Goal: Information Seeking & Learning: Find specific fact

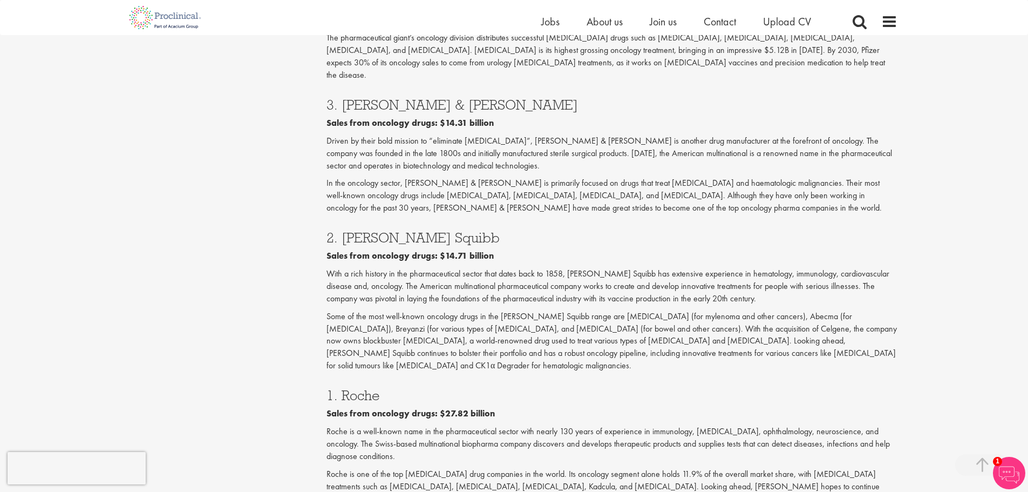
scroll to position [1673, 0]
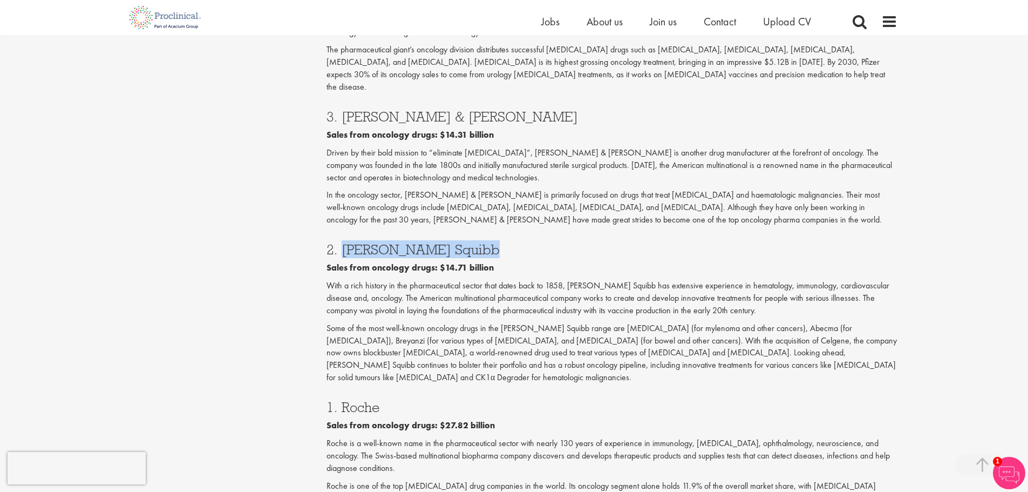
drag, startPoint x: 475, startPoint y: 151, endPoint x: 341, endPoint y: 151, distance: 133.8
click at [341, 242] on h3 "2. [PERSON_NAME] Squibb" at bounding box center [611, 249] width 571 height 14
copy h3 "[PERSON_NAME] Squibb"
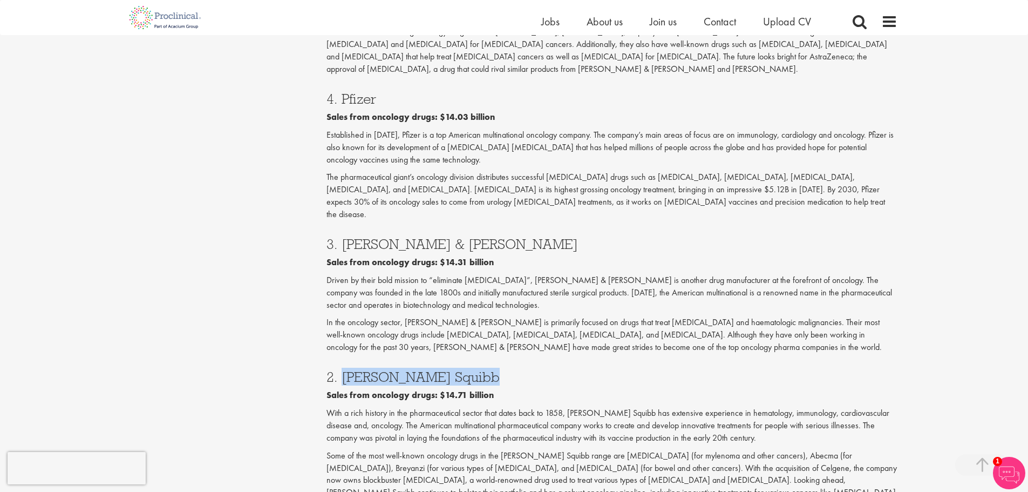
scroll to position [1511, 0]
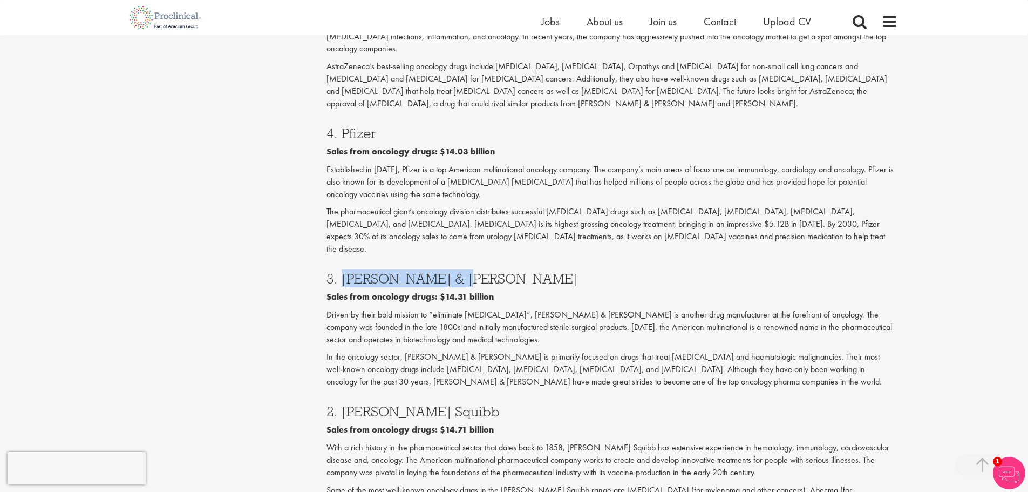
drag, startPoint x: 460, startPoint y: 180, endPoint x: 341, endPoint y: 182, distance: 119.8
click at [341, 271] on h3 "3. [PERSON_NAME] & [PERSON_NAME]" at bounding box center [611, 278] width 571 height 14
copy h3 "Johnson & Johnson"
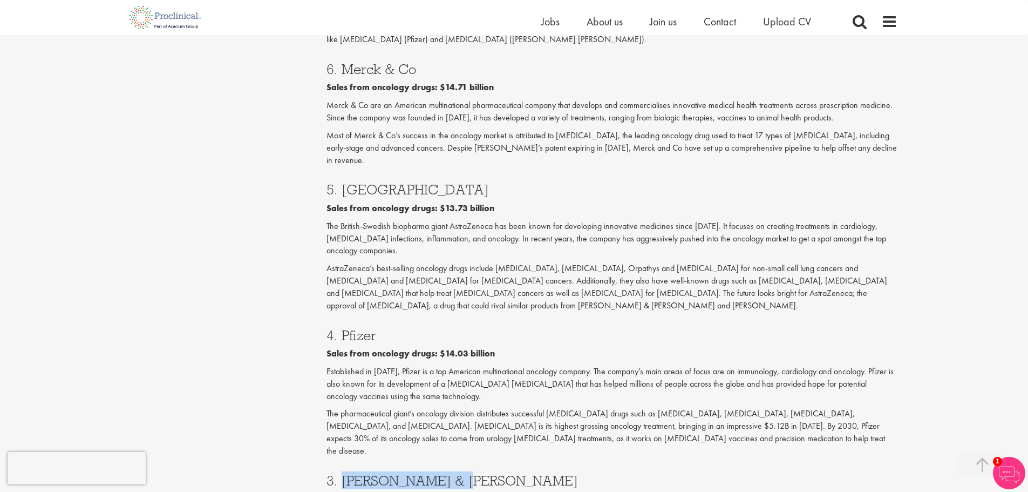
scroll to position [1295, 0]
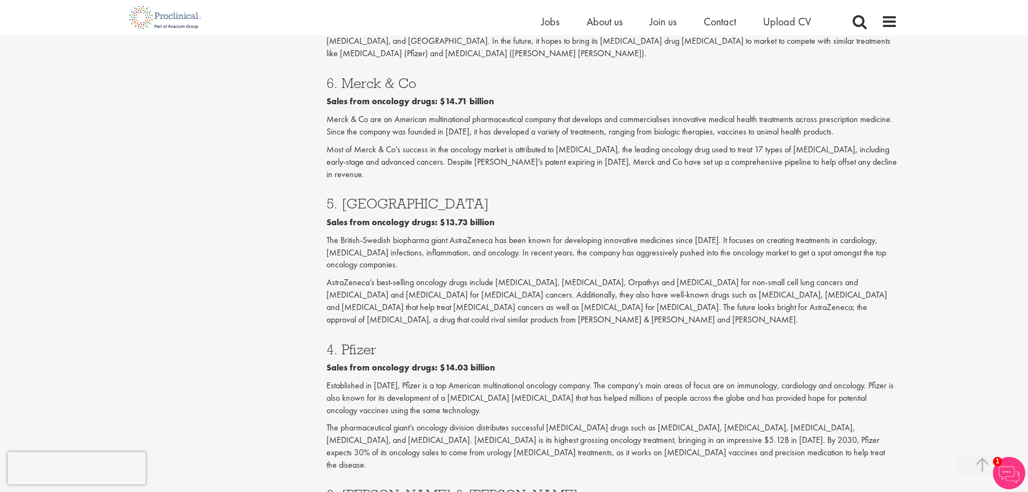
click at [358, 342] on h3 "4. Pfizer" at bounding box center [611, 349] width 571 height 14
copy h3 "Pfizer"
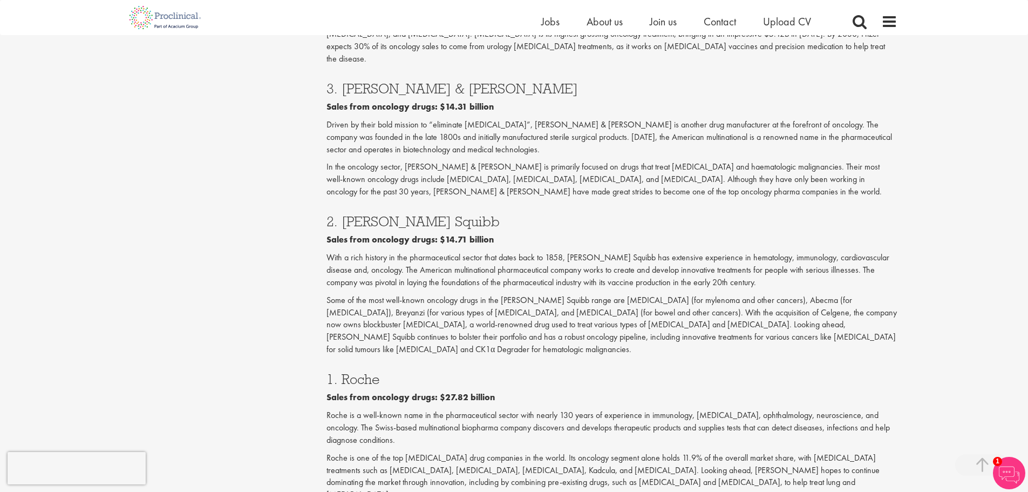
scroll to position [1727, 0]
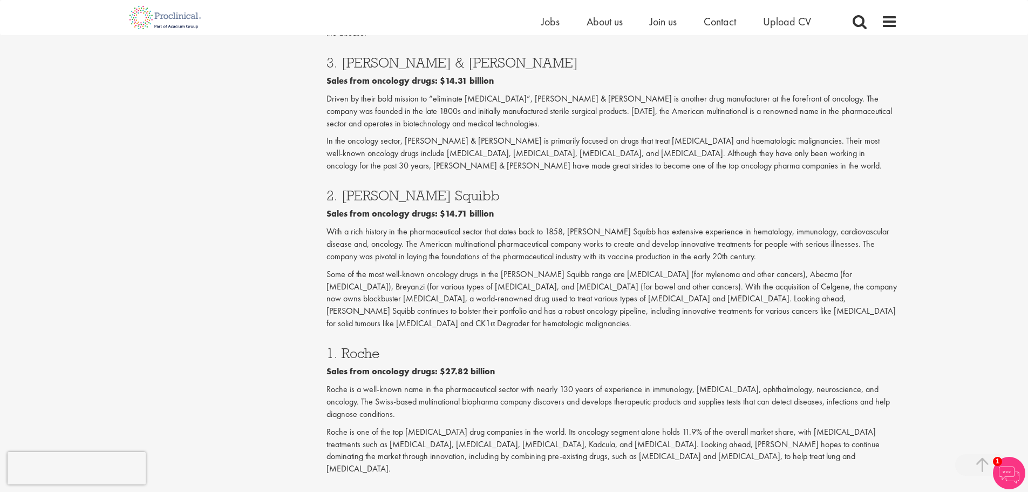
click at [359, 346] on h3 "1. Roche" at bounding box center [611, 353] width 571 height 14
copy h3 "Roche"
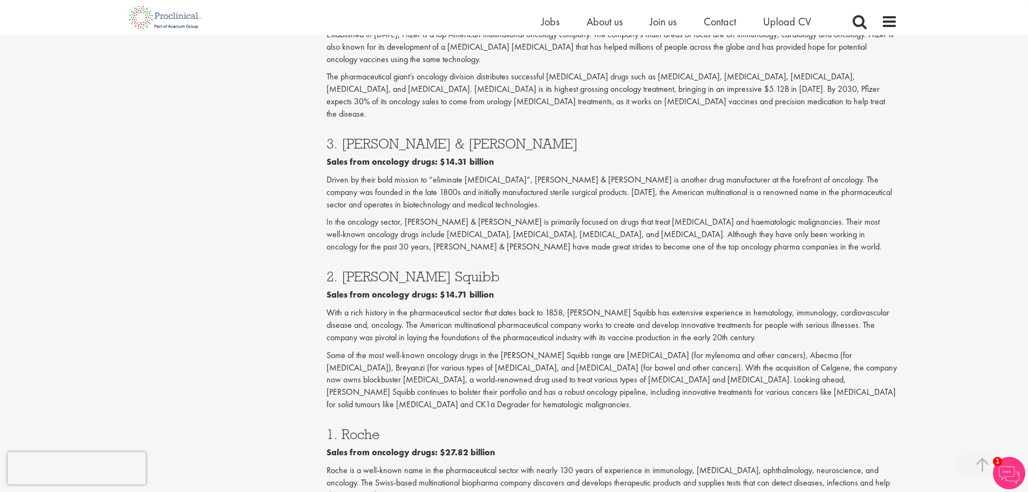
scroll to position [1619, 0]
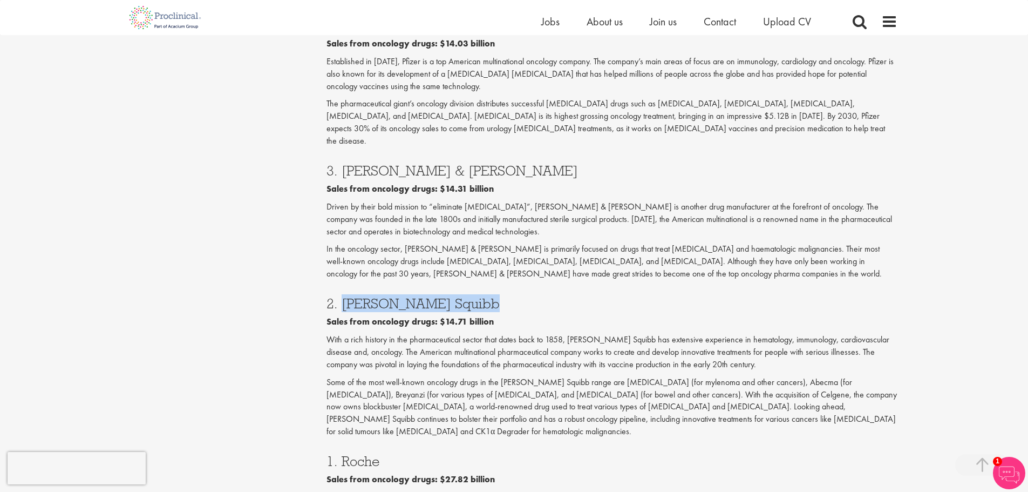
drag, startPoint x: 475, startPoint y: 207, endPoint x: 341, endPoint y: 206, distance: 134.4
click at [341, 296] on h3 "2. [PERSON_NAME] Squibb" at bounding box center [611, 303] width 571 height 14
copy h3 "[PERSON_NAME] Squibb"
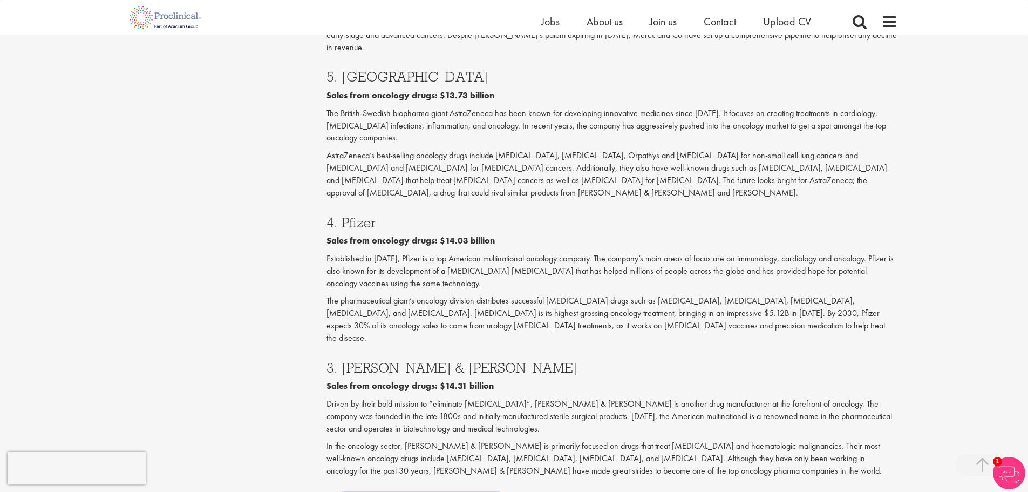
scroll to position [1403, 0]
